Goal: Information Seeking & Learning: Learn about a topic

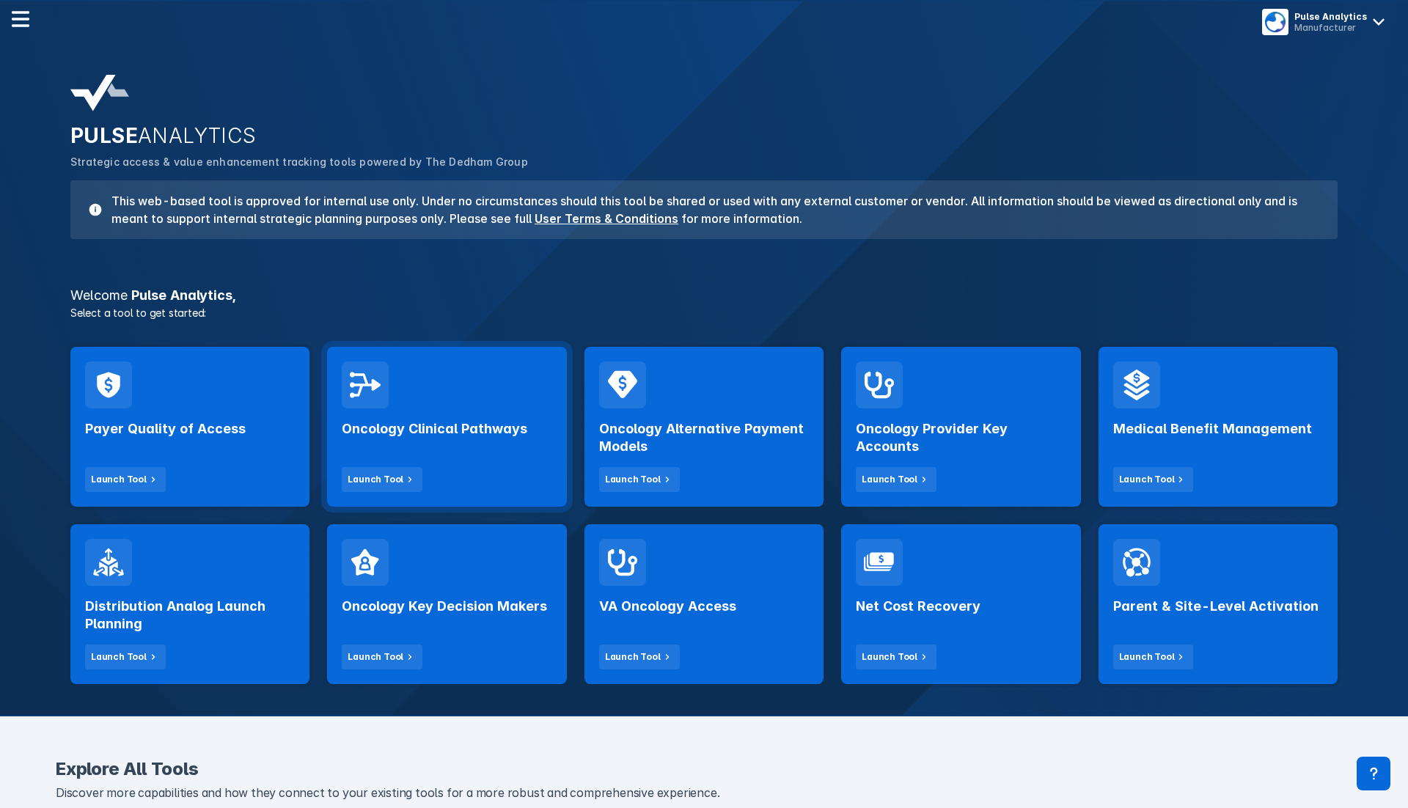
click at [445, 428] on h2 "Oncology Clinical Pathways" at bounding box center [434, 429] width 185 height 18
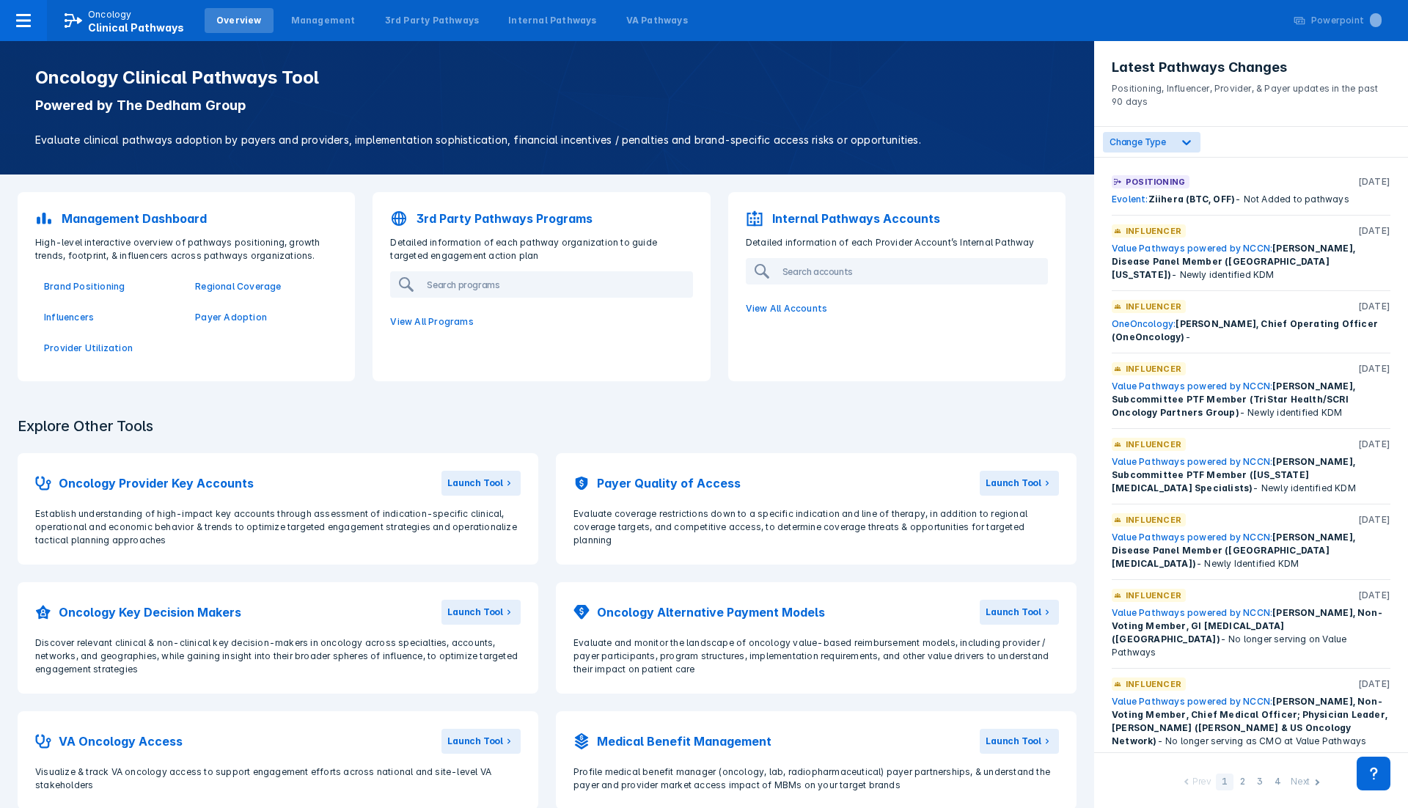
click at [303, 136] on p "Evaluate clinical pathways adoption by payers and providers, implementation sop…" at bounding box center [546, 140] width 1023 height 16
click at [197, 116] on div "Oncology Clinical Pathways Tool Powered by The Dedham Group Evaluate clinical p…" at bounding box center [547, 107] width 1059 height 81
click at [78, 284] on p "Brand Positioning" at bounding box center [110, 286] width 133 height 13
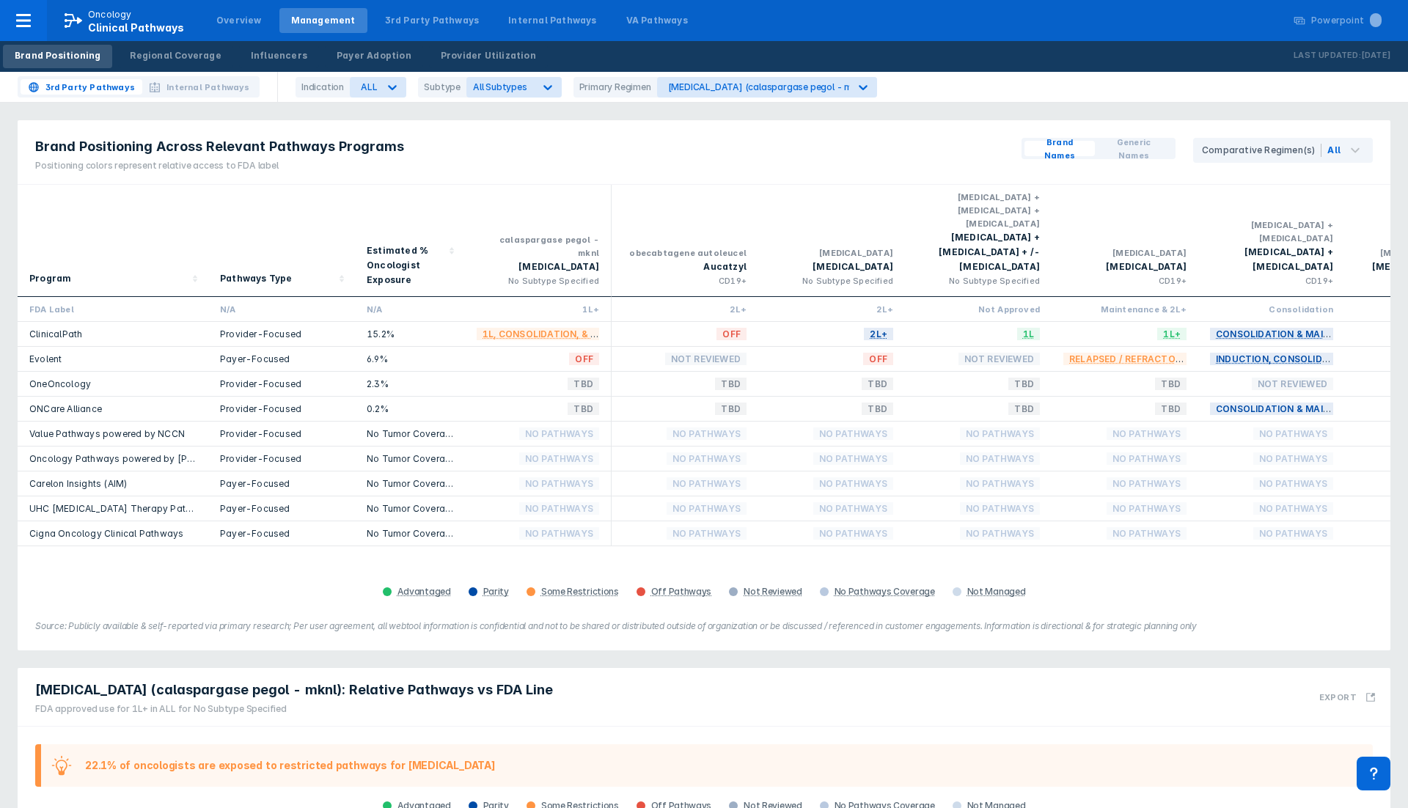
click at [1163, 260] on div "[MEDICAL_DATA]" at bounding box center [1124, 267] width 123 height 15
copy div "[MEDICAL_DATA]"
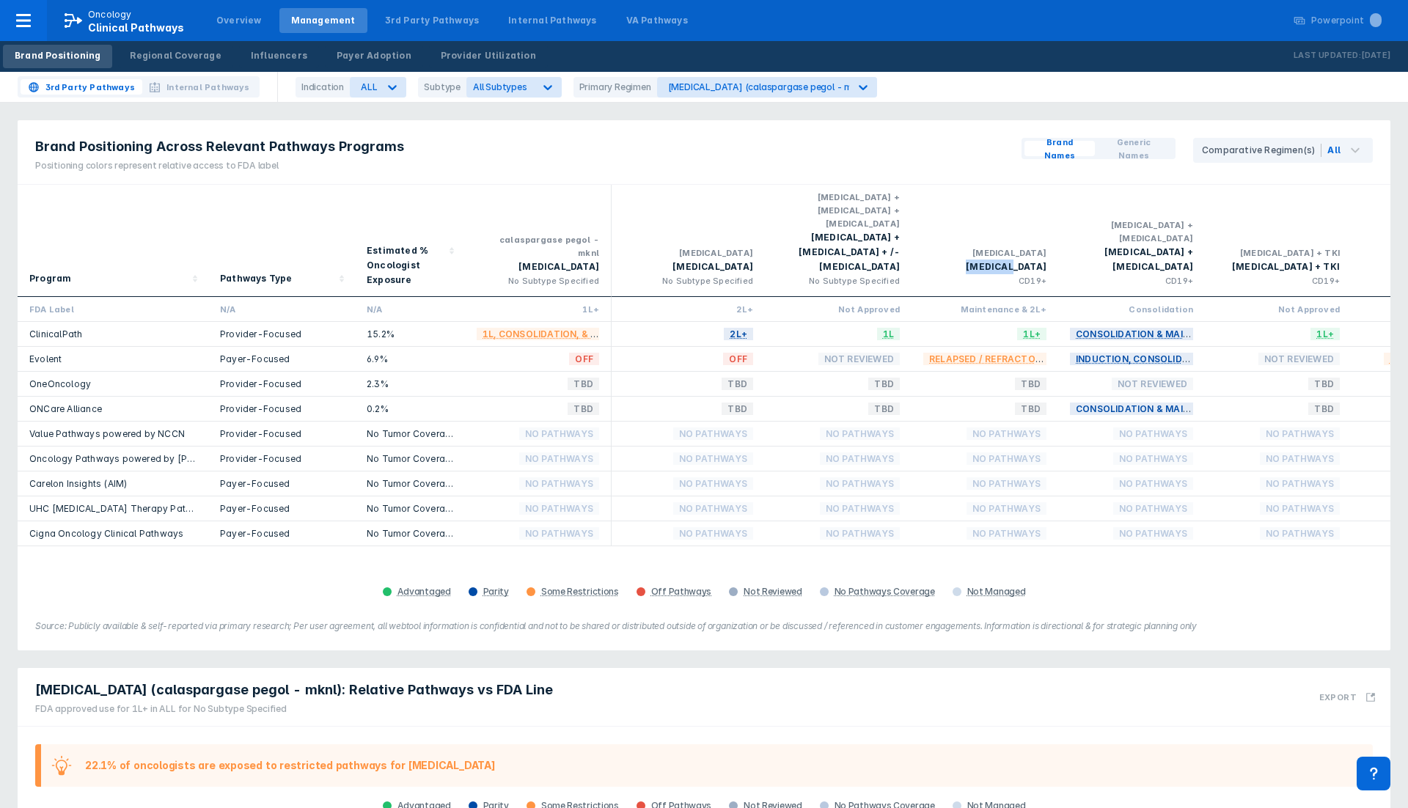
scroll to position [0, 142]
click at [939, 137] on div "Brand Positioning Across Relevant Pathways Programs Positioning colors represen…" at bounding box center [704, 152] width 1372 height 65
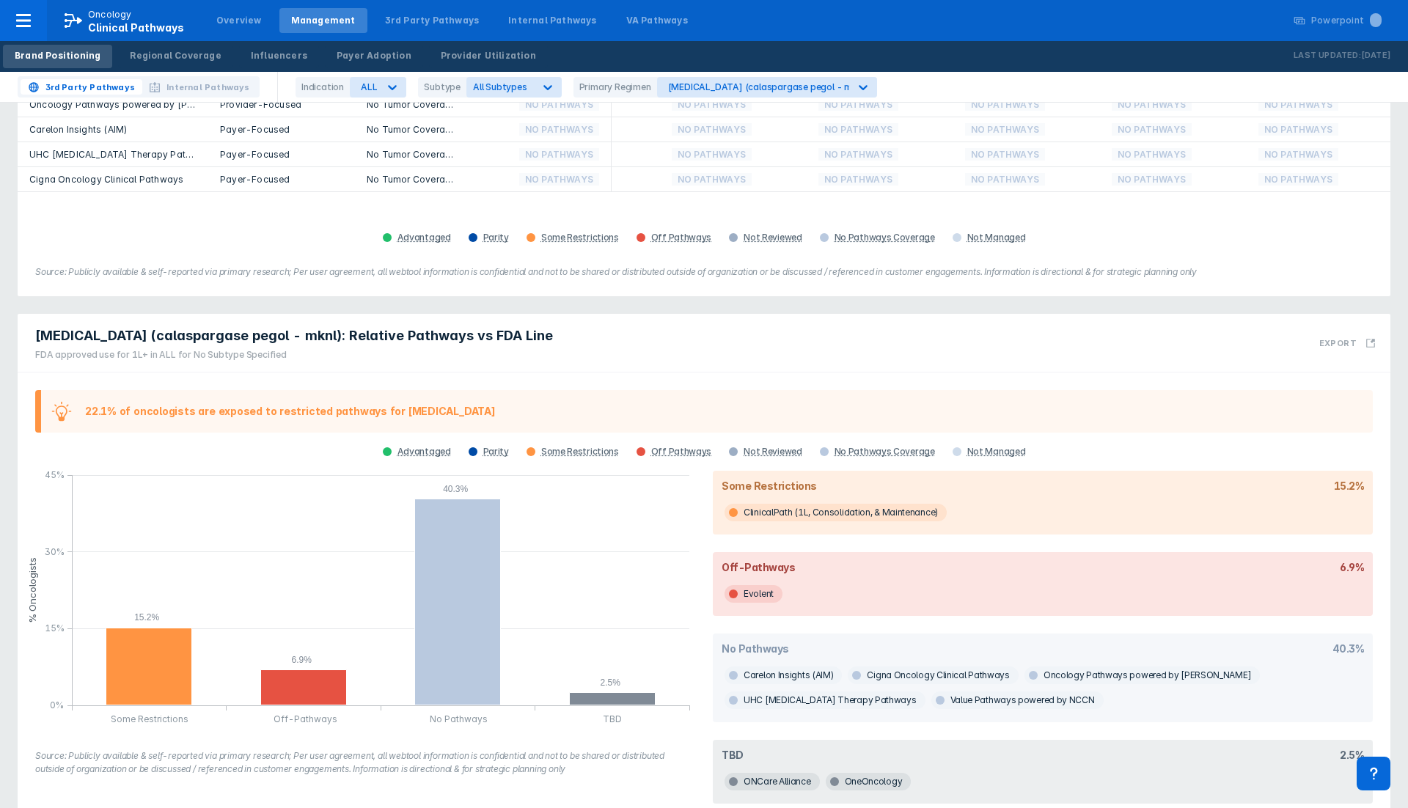
scroll to position [354, 0]
click at [385, 82] on icon at bounding box center [392, 87] width 15 height 15
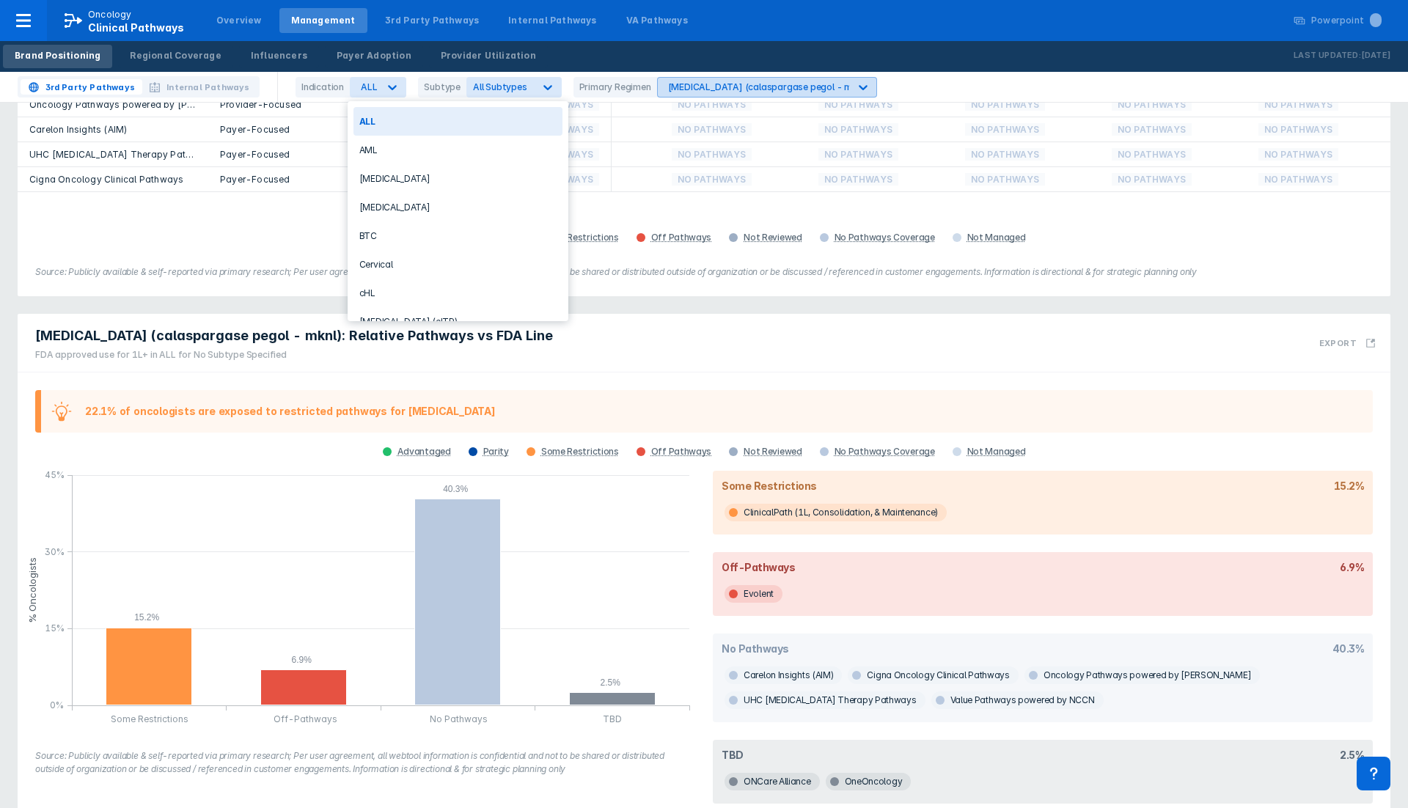
click at [713, 87] on div "[MEDICAL_DATA] (calaspargase pegol - mknl)" at bounding box center [767, 86] width 199 height 11
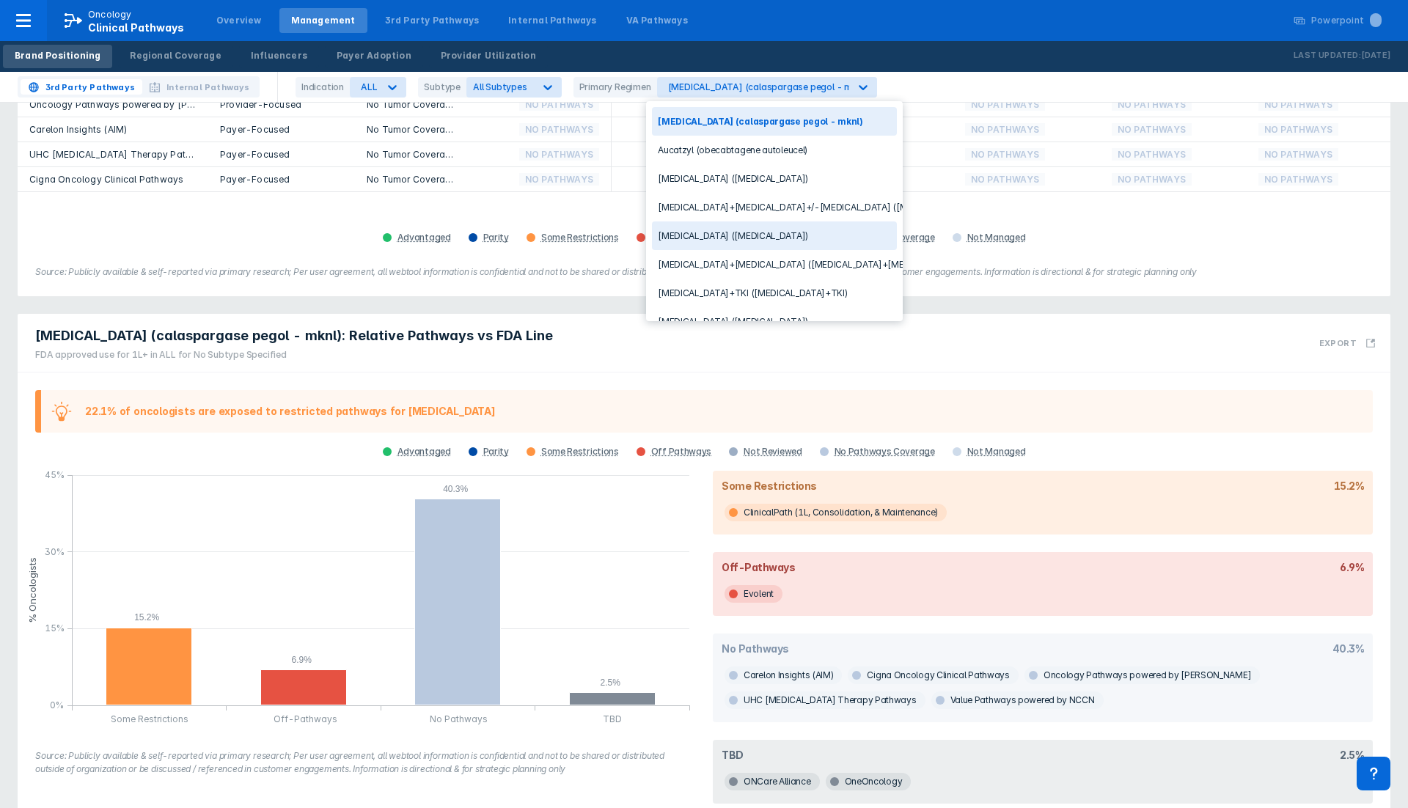
click at [732, 231] on div "[MEDICAL_DATA] ([MEDICAL_DATA])" at bounding box center [774, 235] width 245 height 29
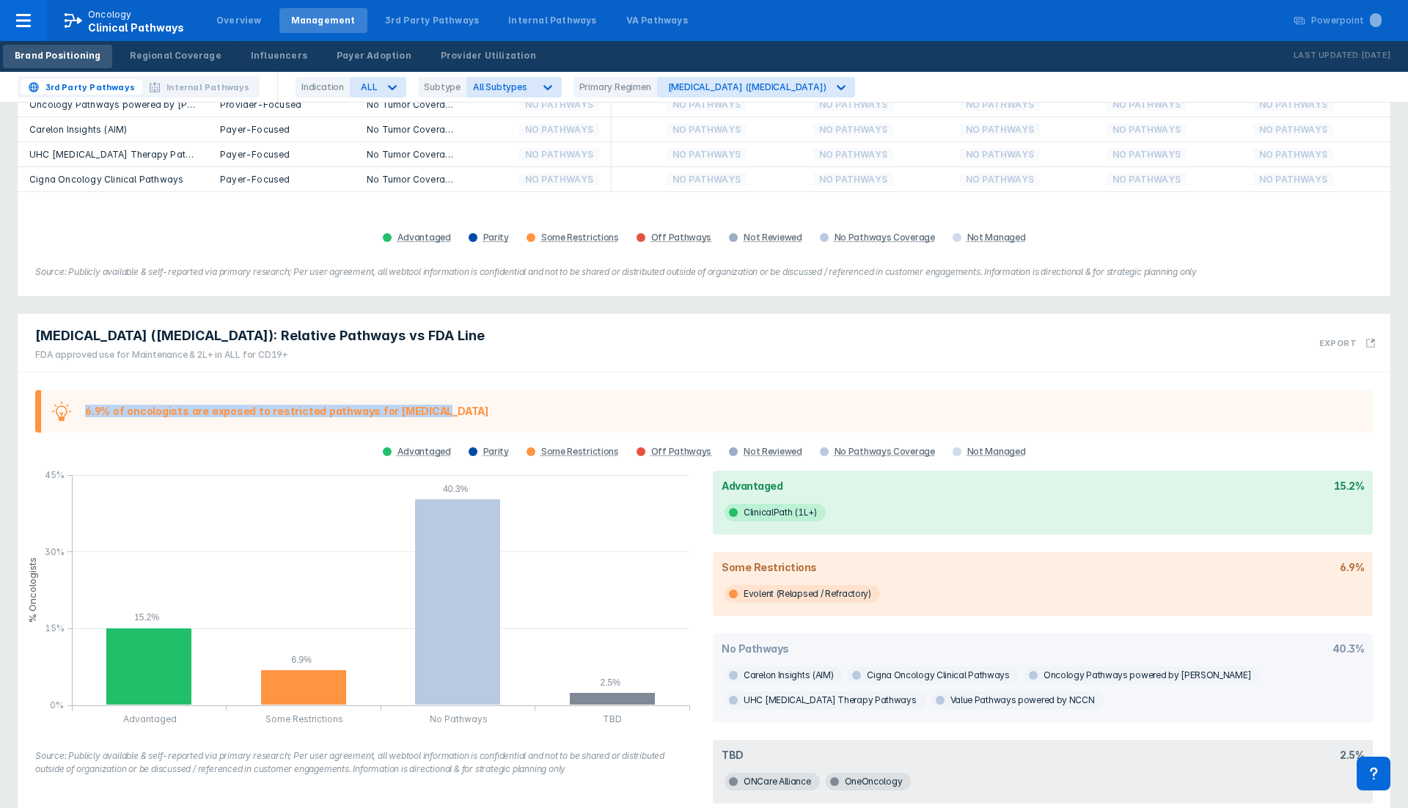
drag, startPoint x: 85, startPoint y: 382, endPoint x: 532, endPoint y: 392, distance: 446.6
click at [532, 392] on div "6.9% of oncologists are exposed to restricted pathways for [MEDICAL_DATA]" at bounding box center [703, 411] width 1337 height 43
click at [79, 390] on div "6.9% of oncologists are exposed to restricted pathways for [MEDICAL_DATA]" at bounding box center [703, 411] width 1337 height 43
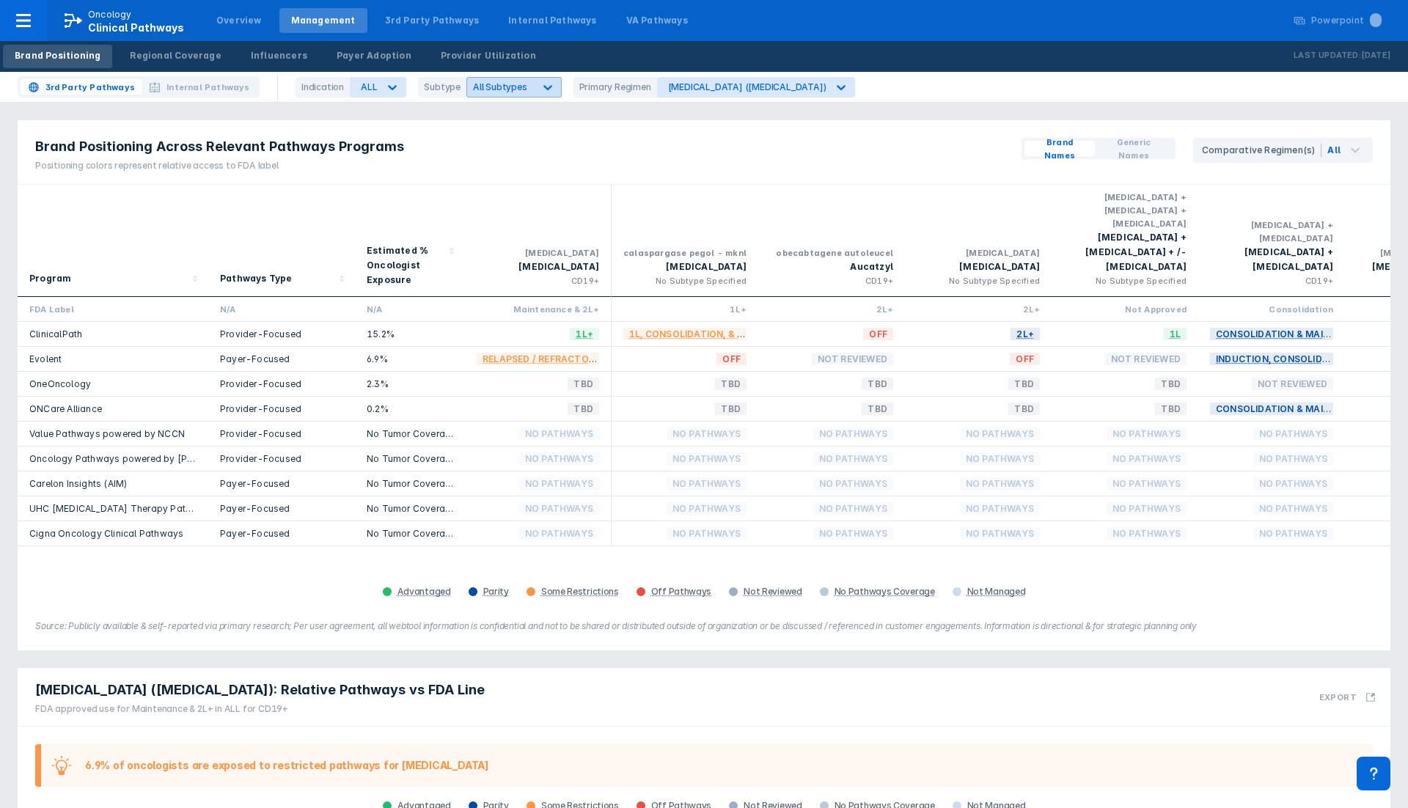
click at [480, 85] on span "All Subtypes" at bounding box center [500, 86] width 54 height 11
click at [480, 84] on span "All Subtypes" at bounding box center [500, 86] width 54 height 11
